Goal: Task Accomplishment & Management: Complete application form

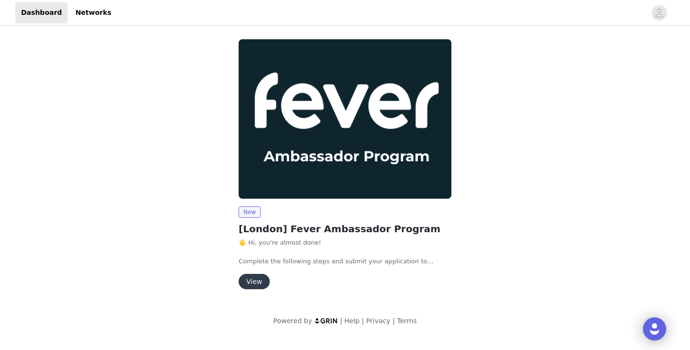
click at [260, 281] on button "View" at bounding box center [254, 281] width 31 height 15
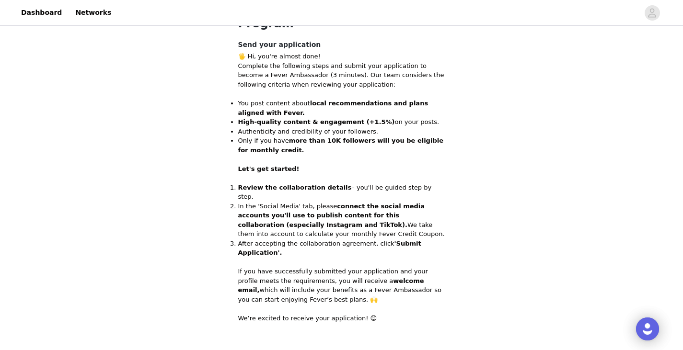
scroll to position [242, 0]
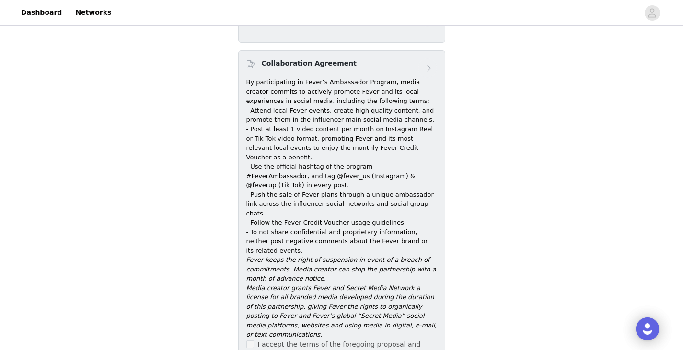
scroll to position [383, 0]
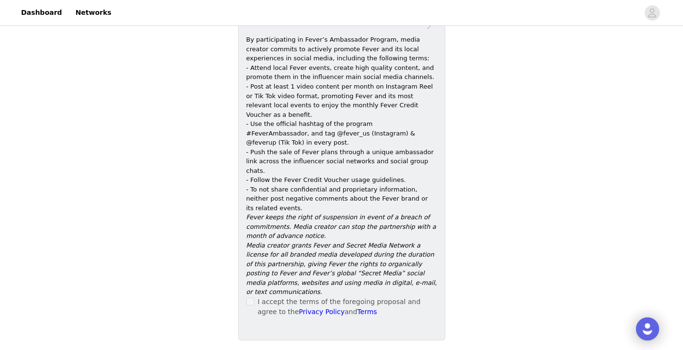
click at [254, 298] on span at bounding box center [250, 302] width 8 height 8
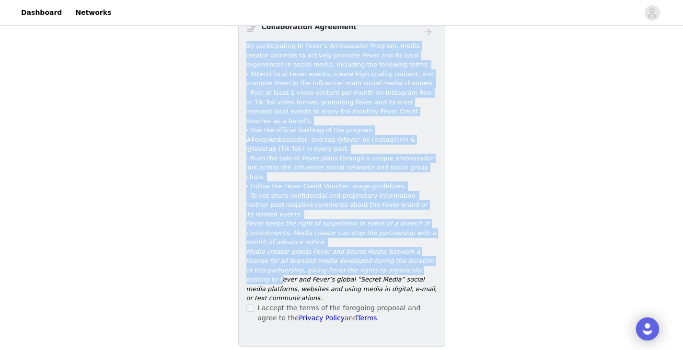
scroll to position [391, 0]
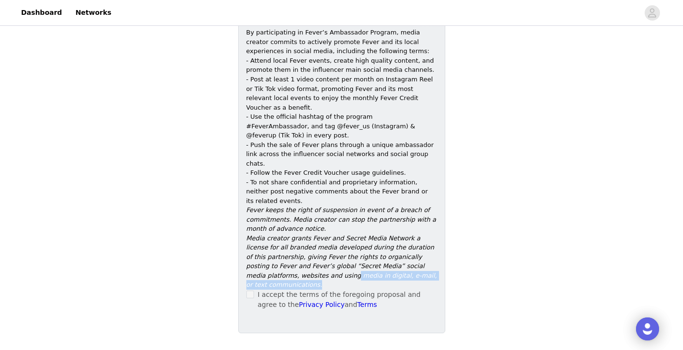
click at [434, 234] on p "Media creator grants Fever and Secret Media Network a license for all branded m…" at bounding box center [341, 262] width 191 height 56
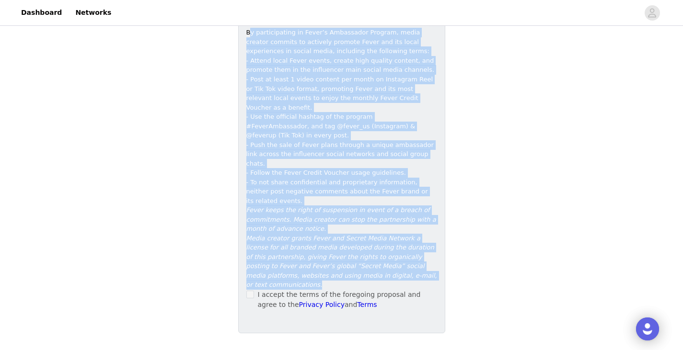
drag, startPoint x: 248, startPoint y: 207, endPoint x: 389, endPoint y: 223, distance: 141.8
click at [389, 223] on div "By participating in Fever’s Ambassador Program, media creator commits to active…" at bounding box center [341, 159] width 191 height 262
copy div "l ipsumdolorsit am Conse’a Elitseddoe Tempori, utlab etdolor magnaal en adminim…"
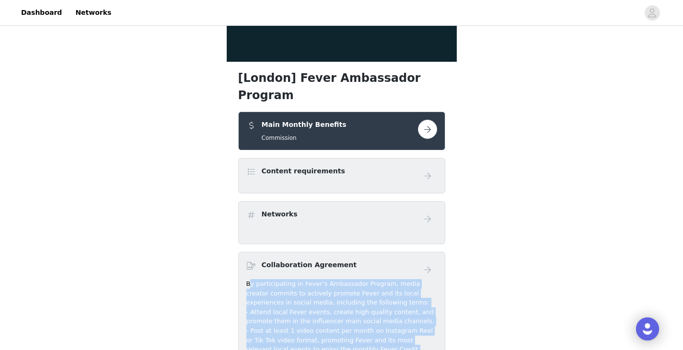
scroll to position [144, 0]
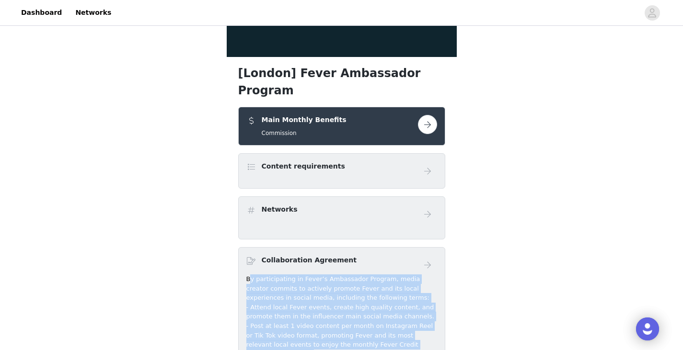
click at [425, 115] on button "button" at bounding box center [427, 124] width 19 height 19
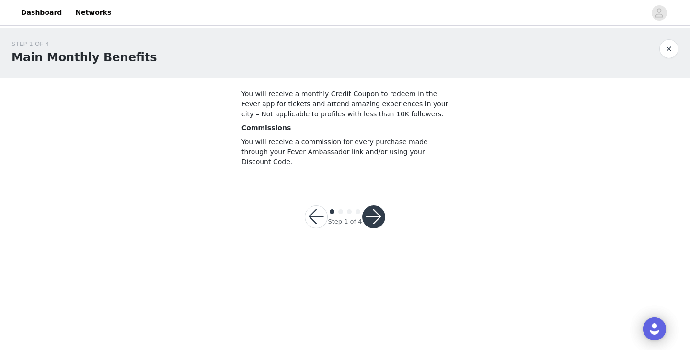
click at [380, 206] on button "button" at bounding box center [373, 217] width 23 height 23
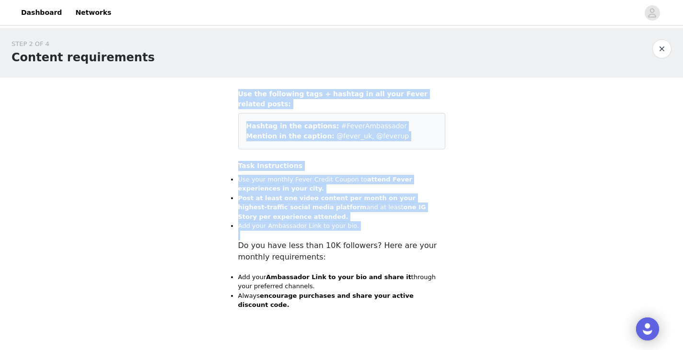
drag, startPoint x: 239, startPoint y: 92, endPoint x: 414, endPoint y: 222, distance: 218.5
click at [414, 222] on div "Use the following tags + hashtag in all your Fever related posts: Hashtag in th…" at bounding box center [341, 199] width 207 height 221
copy div "Use the following tags + hashtag in all your Fever related posts: Hashtag in th…"
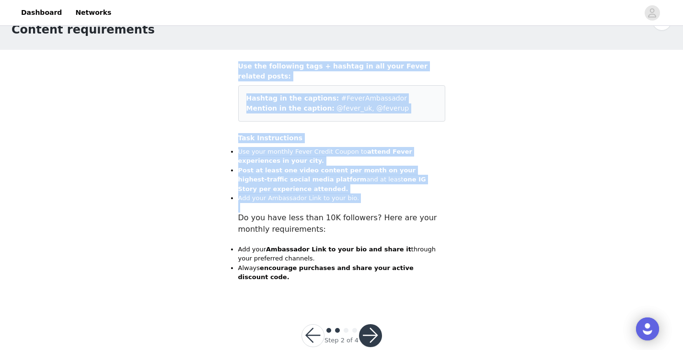
scroll to position [28, 0]
click at [370, 324] on button "button" at bounding box center [370, 335] width 23 height 23
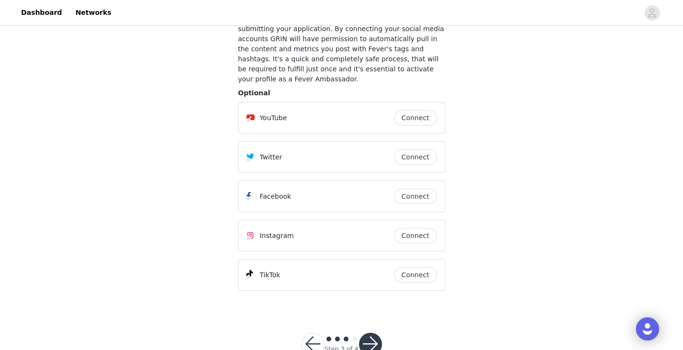
scroll to position [96, 0]
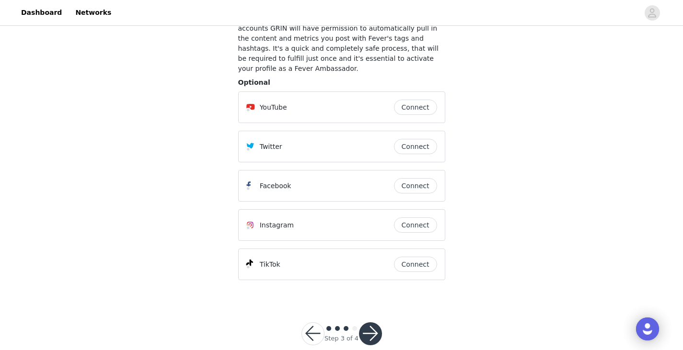
click at [418, 218] on button "Connect" at bounding box center [415, 225] width 43 height 15
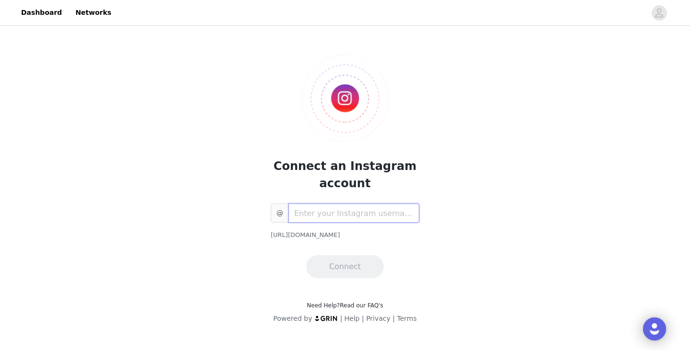
click at [388, 214] on input "text" at bounding box center [353, 213] width 131 height 19
paste input "mar.in.the.pink.multiverse"
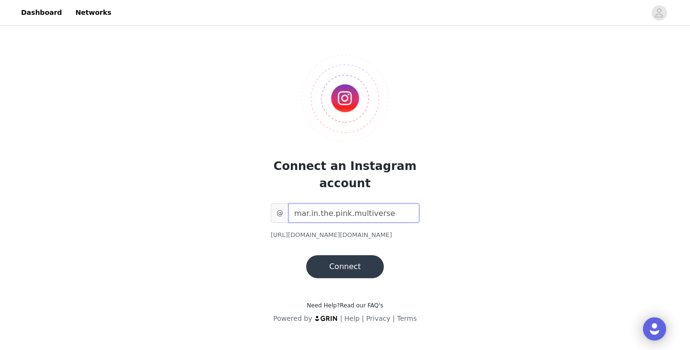
type input "mar.in.the.pink.multiverse"
click at [355, 261] on button "Connect" at bounding box center [345, 266] width 78 height 23
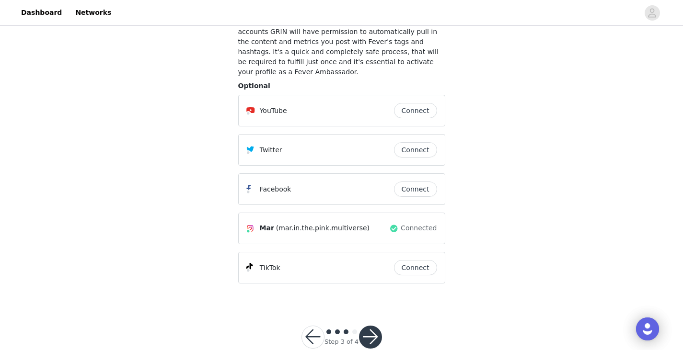
scroll to position [104, 0]
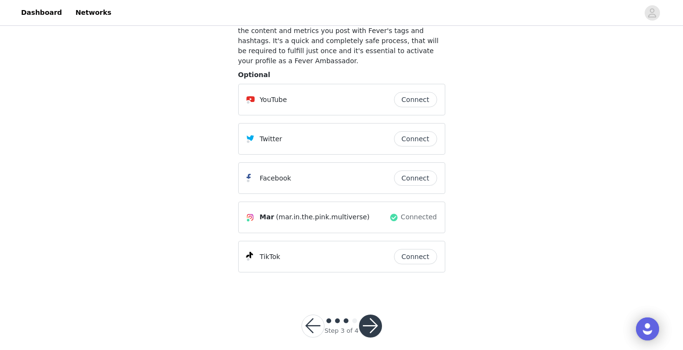
click at [418, 250] on button "Connect" at bounding box center [415, 256] width 43 height 15
click at [411, 249] on button "Connect" at bounding box center [415, 256] width 43 height 15
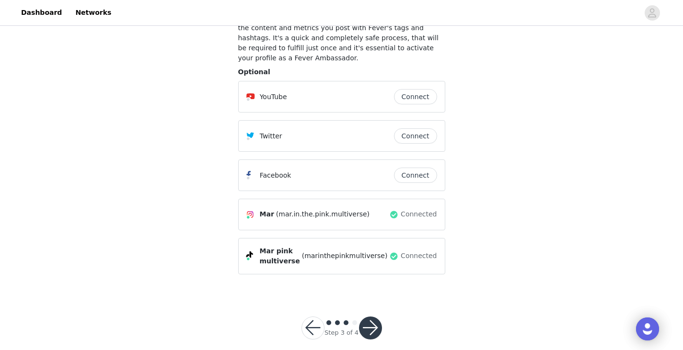
scroll to position [108, 0]
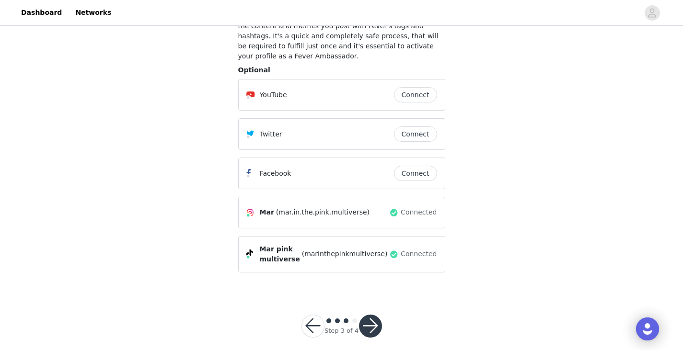
click at [369, 316] on button "button" at bounding box center [370, 326] width 23 height 23
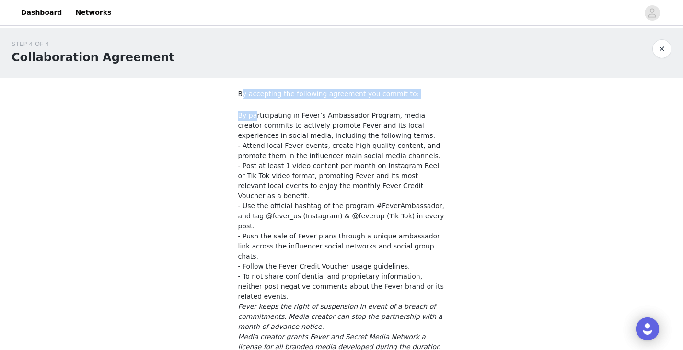
drag, startPoint x: 240, startPoint y: 90, endPoint x: 254, endPoint y: 100, distance: 16.8
click at [254, 100] on div "By accepting the following agreement you commit to: By participating in Fever’s…" at bounding box center [341, 260] width 207 height 343
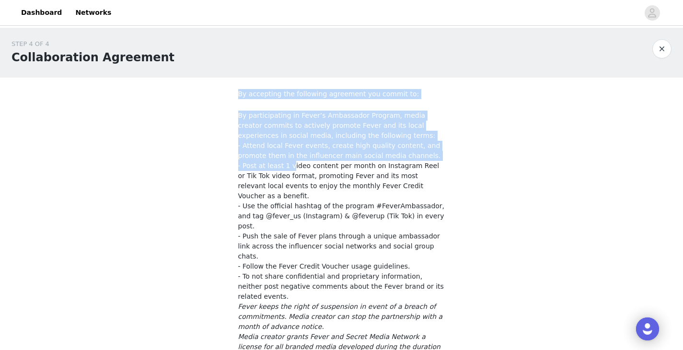
scroll to position [48, 0]
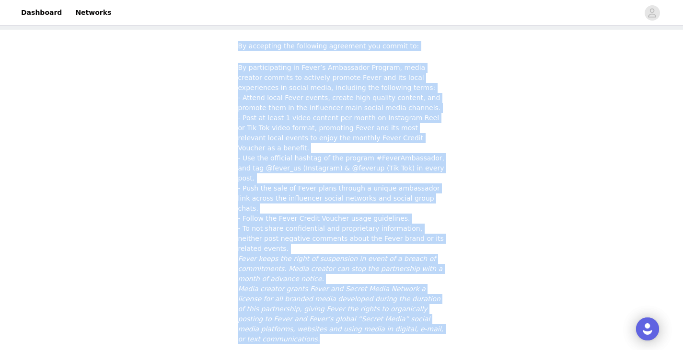
drag, startPoint x: 239, startPoint y: 95, endPoint x: 377, endPoint y: 288, distance: 237.4
click at [377, 288] on div "By accepting the following agreement you commit to: By participating in Fever’s…" at bounding box center [341, 212] width 207 height 343
copy div "Lo ipsumdolo sit ametconse adipiscin eli seddoe te: In utlaboreetdol ma Aliqu’e…"
checkbox input "true"
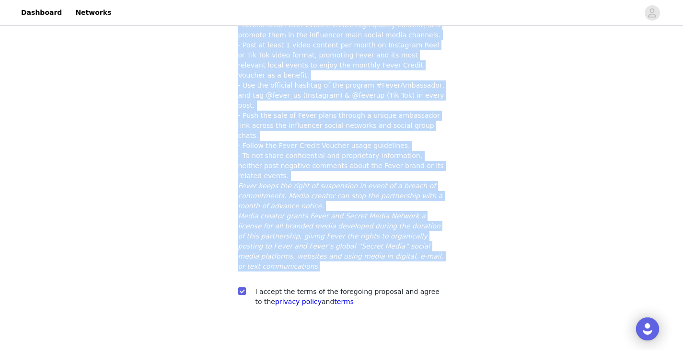
scroll to position [123, 0]
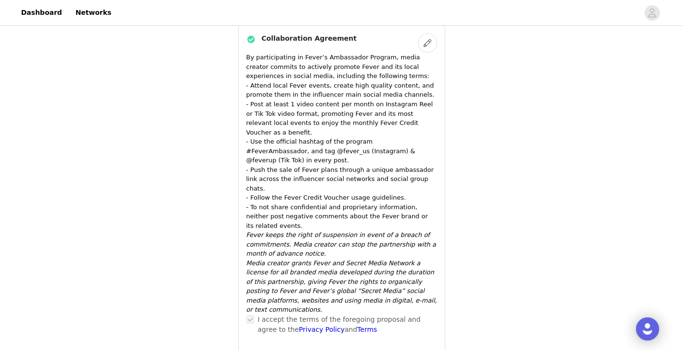
scroll to position [440, 0]
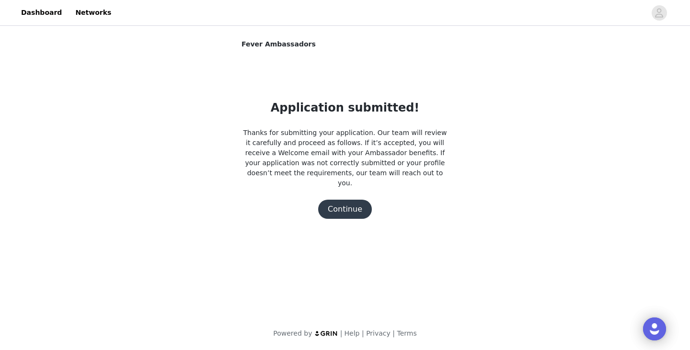
click at [342, 204] on button "Continue" at bounding box center [345, 209] width 54 height 19
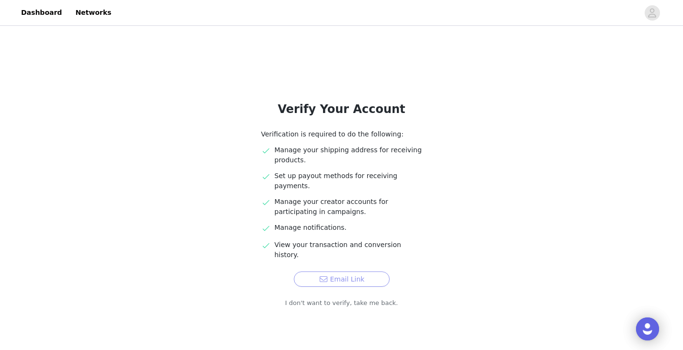
click at [333, 272] on button "Email Link" at bounding box center [342, 279] width 96 height 15
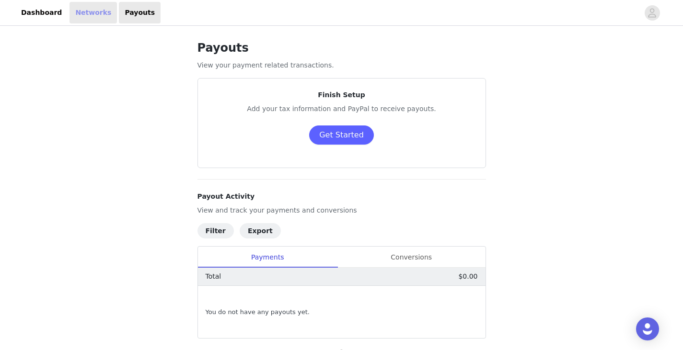
click at [76, 16] on link "Networks" at bounding box center [92, 13] width 47 height 22
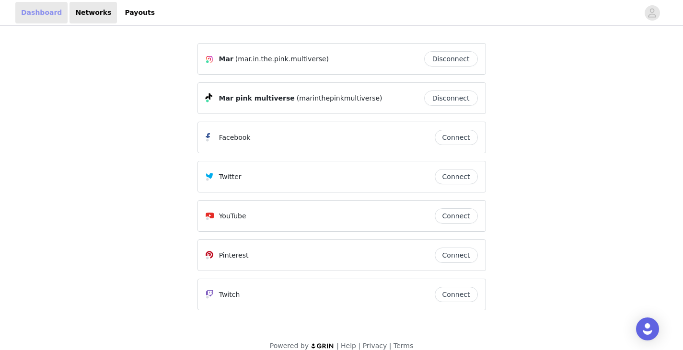
click at [37, 11] on link "Dashboard" at bounding box center [41, 13] width 52 height 22
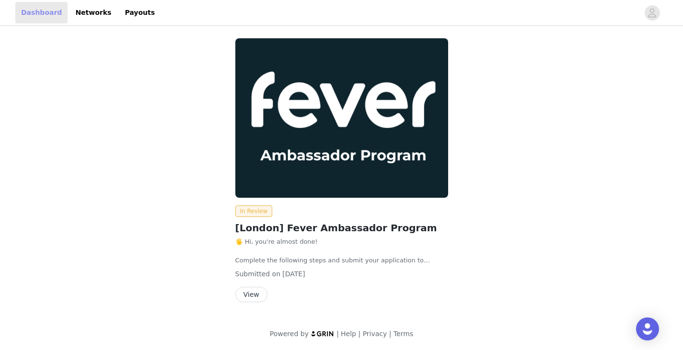
scroll to position [1, 0]
click at [127, 12] on link "Payouts" at bounding box center [140, 13] width 42 height 22
